Goal: Information Seeking & Learning: Check status

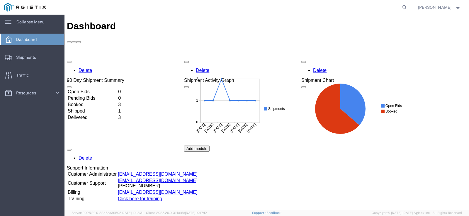
click at [28, 41] on span "Dashboard" at bounding box center [28, 40] width 25 height 12
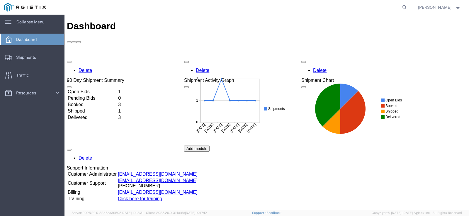
click at [84, 89] on td "Open Bids" at bounding box center [92, 92] width 50 height 6
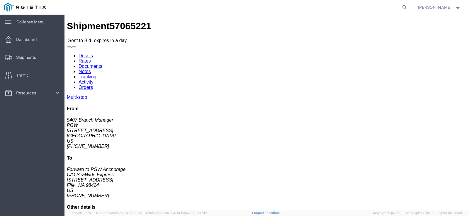
click button "Ignore Bid"
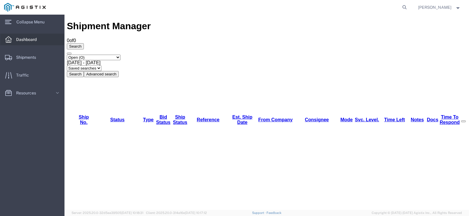
click at [25, 39] on span "Dashboard" at bounding box center [28, 40] width 25 height 12
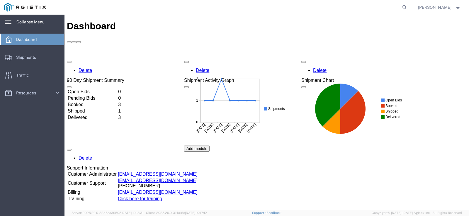
click at [29, 21] on span "Collapse Menu" at bounding box center [32, 22] width 32 height 12
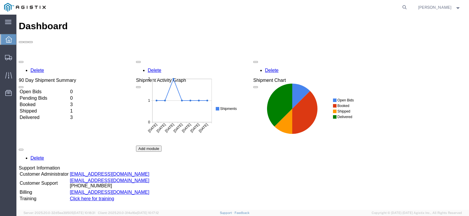
click at [39, 115] on td "Delivered" at bounding box center [44, 118] width 50 height 6
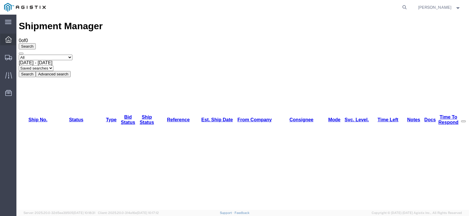
click at [7, 44] on div at bounding box center [8, 40] width 16 height 12
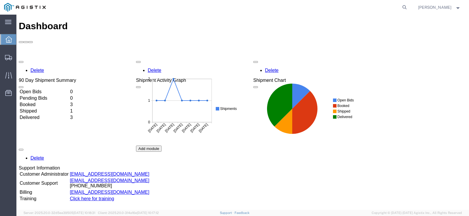
click at [31, 108] on td "Shipped" at bounding box center [44, 111] width 50 height 6
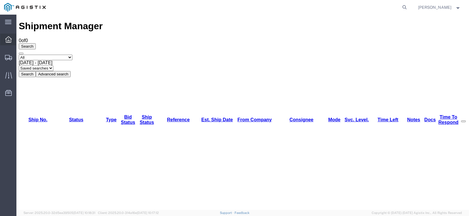
click at [7, 40] on icon at bounding box center [8, 39] width 6 height 6
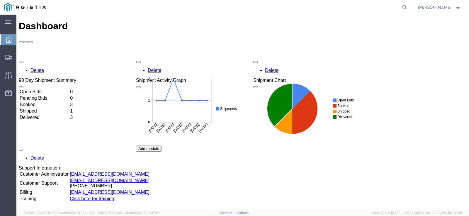
click at [281, 103] on icon at bounding box center [279, 104] width 25 height 43
click at [296, 100] on icon at bounding box center [301, 95] width 18 height 25
click at [300, 112] on icon at bounding box center [304, 112] width 25 height 43
click at [288, 122] on icon at bounding box center [283, 121] width 18 height 25
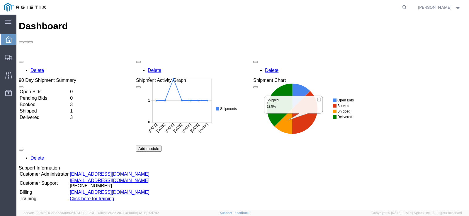
click at [256, 134] on rect at bounding box center [305, 108] width 105 height 66
click at [320, 98] on icon at bounding box center [318, 99] width 3 height 3
click at [174, 79] on circle at bounding box center [174, 79] width 2 height 2
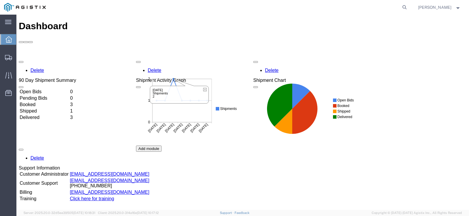
click at [174, 79] on icon at bounding box center [179, 91] width 59 height 25
click at [205, 89] on icon at bounding box center [204, 89] width 3 height 3
click at [36, 102] on td "Booked" at bounding box center [44, 105] width 50 height 6
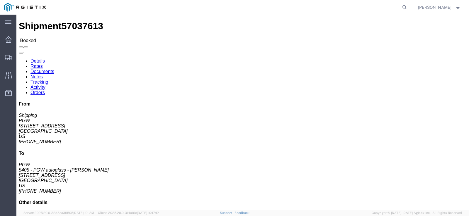
click link "Rates"
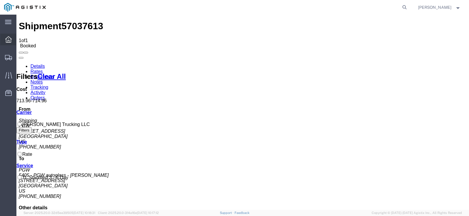
click at [6, 40] on icon at bounding box center [8, 39] width 6 height 6
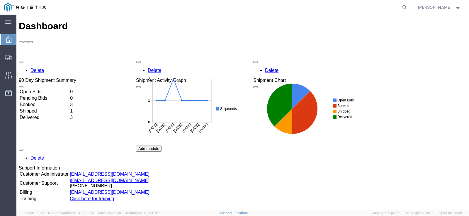
click at [44, 115] on td "Delivered" at bounding box center [44, 118] width 50 height 6
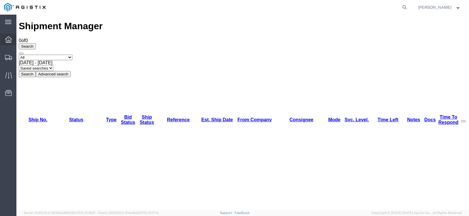
click at [7, 41] on icon at bounding box center [8, 39] width 6 height 6
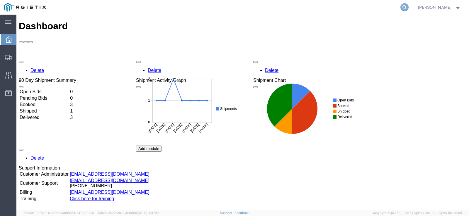
click at [408, 6] on icon at bounding box center [404, 7] width 8 height 8
click at [319, 9] on input "search" at bounding box center [311, 7] width 178 height 14
paste input "57026913"
type input "57026913"
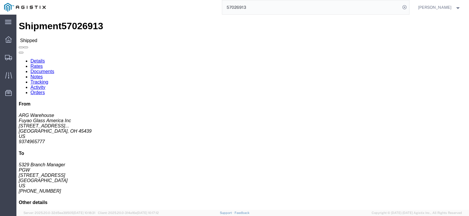
click link "Rates"
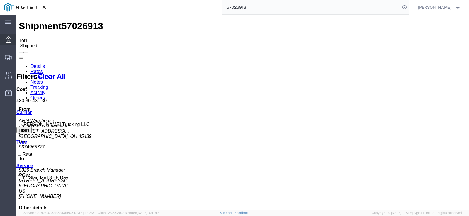
click at [8, 40] on icon at bounding box center [8, 39] width 6 height 6
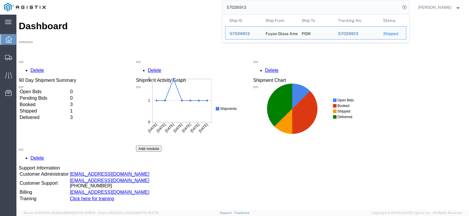
drag, startPoint x: 272, startPoint y: 6, endPoint x: 223, endPoint y: 8, distance: 49.0
click at [226, 8] on div "57026913 Ship ID Ship From Ship To Tracking Nu. Status Ship ID 57026913 Ship Fr…" at bounding box center [229, 7] width 359 height 15
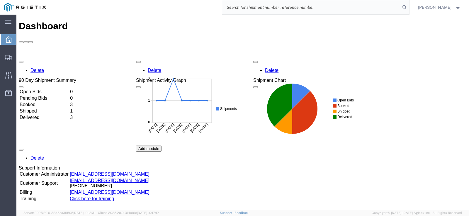
paste input "57008235"
type input "57008235"
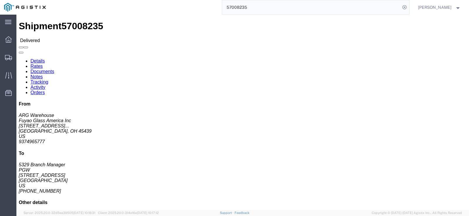
click link "Rates"
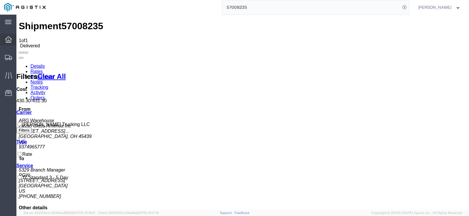
click at [5, 40] on div at bounding box center [8, 40] width 16 height 12
